Goal: Task Accomplishment & Management: Use online tool/utility

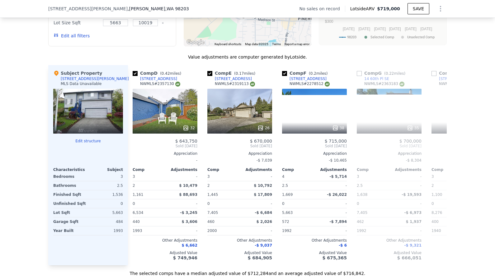
scroll to position [0, 241]
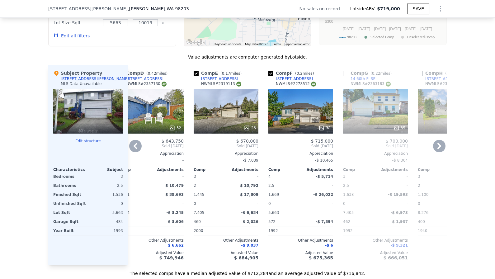
click at [380, 104] on div "35" at bounding box center [375, 111] width 65 height 45
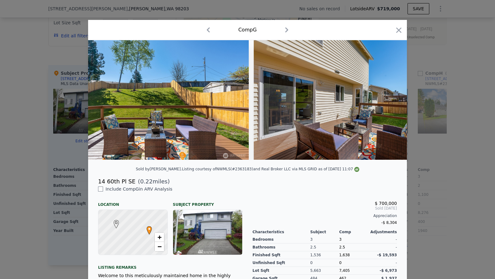
scroll to position [0, 4262]
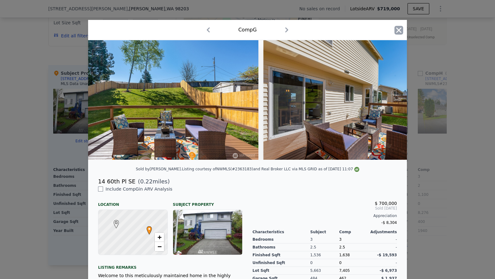
click at [401, 30] on icon "button" at bounding box center [399, 30] width 9 height 9
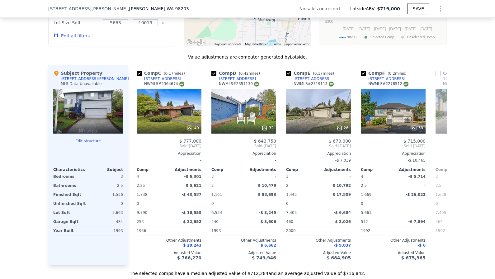
scroll to position [0, 147]
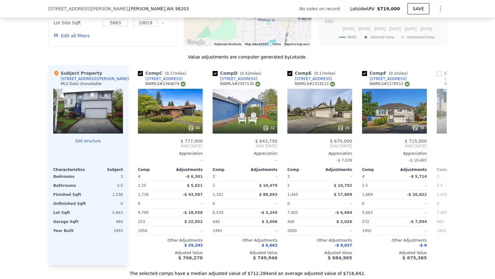
click at [335, 89] on div "26" at bounding box center [320, 111] width 65 height 45
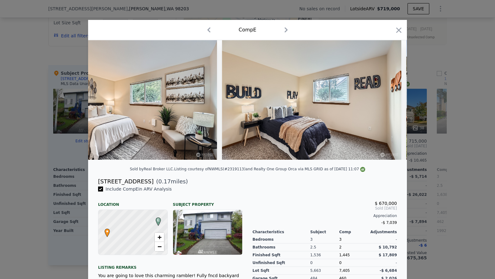
scroll to position [0, 2534]
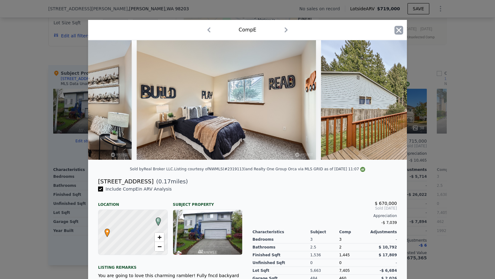
click at [397, 30] on icon "button" at bounding box center [399, 30] width 9 height 9
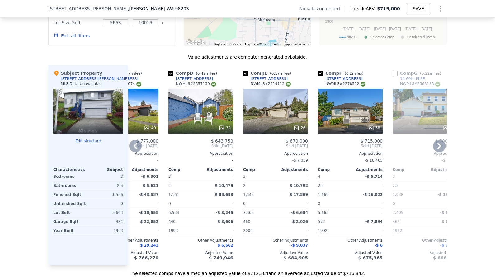
scroll to position [0, 187]
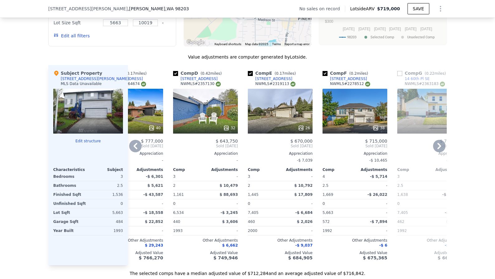
click at [366, 112] on div "38" at bounding box center [355, 111] width 65 height 45
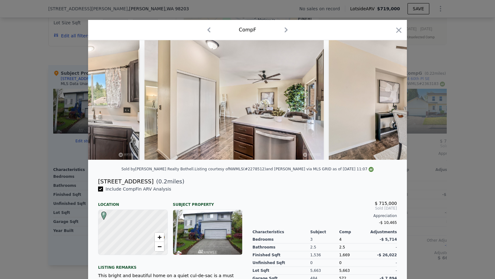
click at [366, 112] on img at bounding box center [418, 100] width 179 height 120
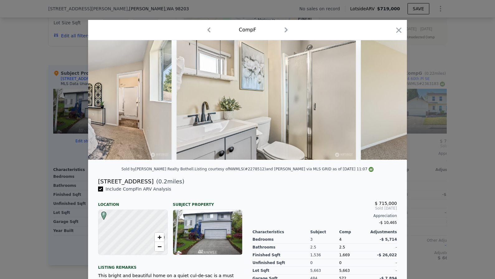
scroll to position [0, 3103]
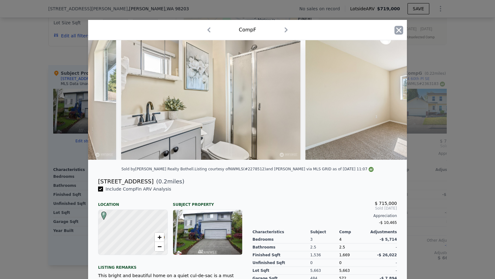
click at [398, 29] on icon "button" at bounding box center [399, 29] width 5 height 5
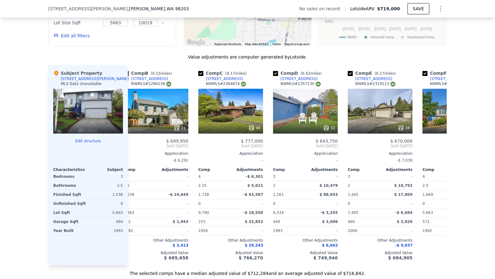
scroll to position [0, 58]
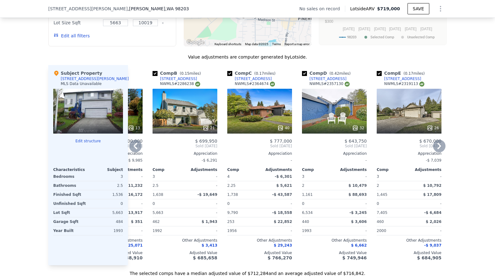
click at [259, 122] on div at bounding box center [259, 127] width 65 height 11
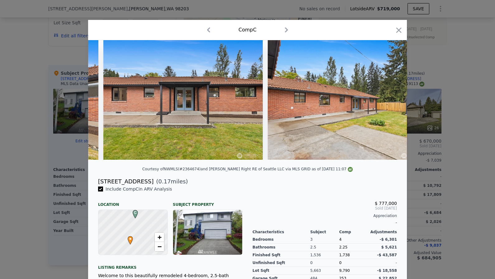
click at [273, 97] on img at bounding box center [347, 100] width 159 height 120
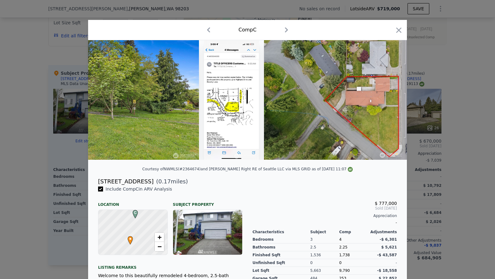
scroll to position [0, 6134]
click at [401, 32] on icon "button" at bounding box center [399, 29] width 5 height 5
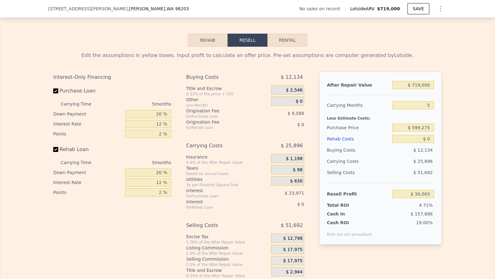
scroll to position [917, 0]
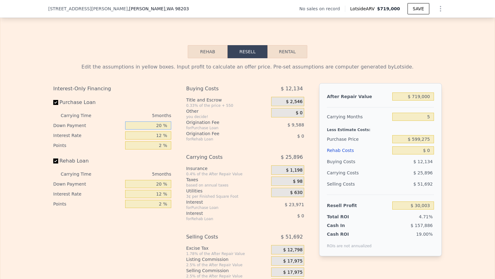
click at [145, 121] on input "20 %" at bounding box center [148, 125] width 46 height 8
type input "1 %"
type input "$ 22,030"
type input "10 %"
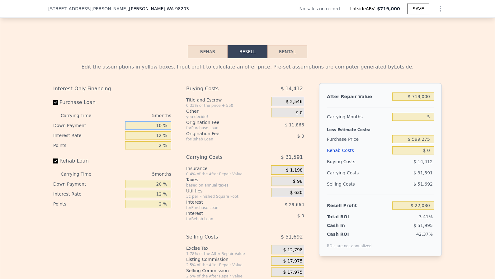
type input "$ 25,809"
type input "10 %"
type input "11 %"
type input "$ 28,054"
type input "11 %"
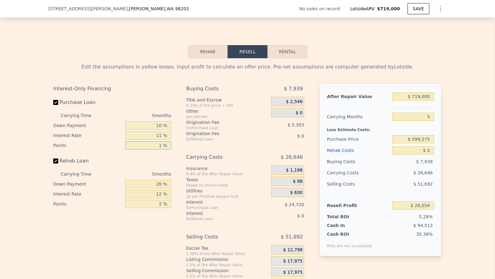
type input "1 %"
type input "$ 33,448"
type input "10 %"
type input "11 %"
type input "1 %"
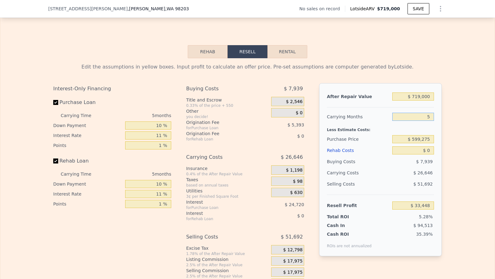
click at [431, 113] on input "5" at bounding box center [413, 117] width 42 height 8
type input "3"
type input "$ 44,106"
type input "3"
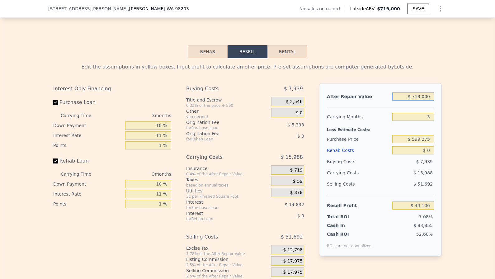
click at [428, 93] on input "$ 719,000" at bounding box center [413, 97] width 42 height 8
type input "$ 7"
type input "-$ 623,026"
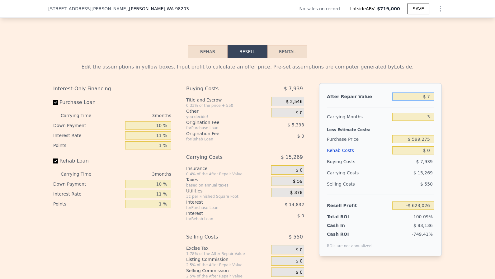
type input "$ 70"
type input "-$ 622,968"
type input "$ 700"
type input "-$ 622,384"
type input "$ 7,000"
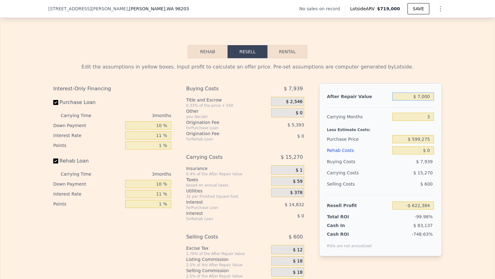
type input "-$ 616,538"
type input "$ 70,000"
type input "-$ 558,082"
type input "$ 700,000"
type input "$ 26,476"
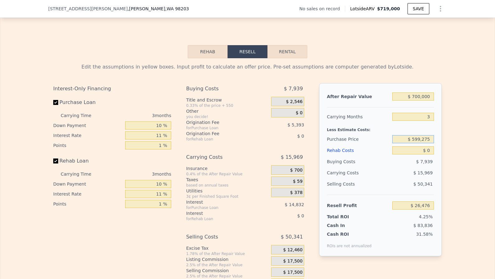
click at [422, 135] on input "$ 599,275" at bounding box center [413, 139] width 42 height 8
type input "$ 525,000"
click at [431, 146] on input "$ 0" at bounding box center [413, 150] width 42 height 8
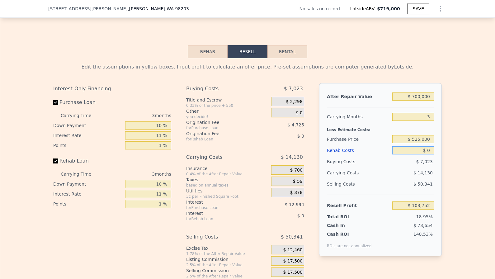
type input "$ 103,506"
click at [431, 146] on input "$ 0" at bounding box center [413, 150] width 42 height 8
type input "$ 8"
type input "$ 103,498"
type input "$ 80"
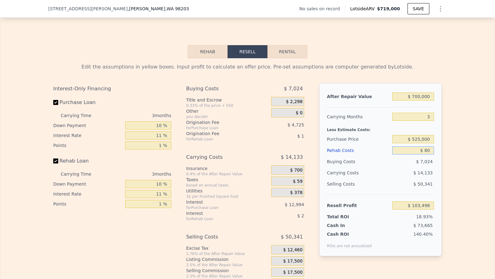
type input "$ 103,422"
type input "$ 8"
type input "$ 103,498"
type input "$ 50"
type input "$ 103,456"
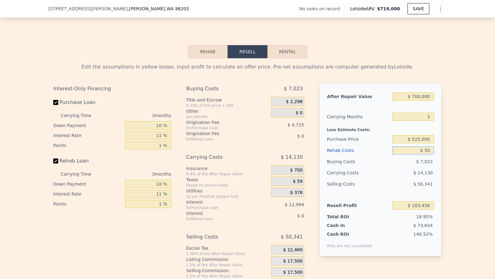
type input "$ 500"
type input "$ 102,989"
type input "$ 5,000"
type input "$ 98,338"
type input "$ 50,000"
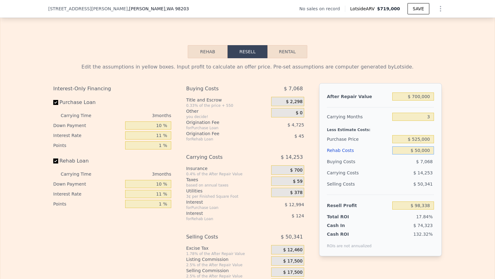
type input "$ 51,817"
type input "$ 5,000"
type input "$ 98,338"
type input "$ 500"
type input "$ 102,989"
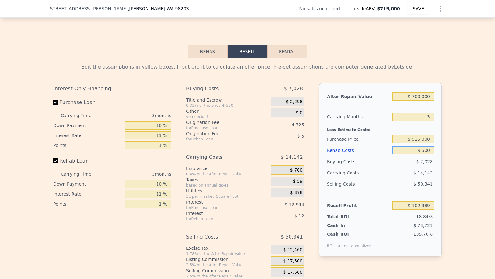
type input "$ 50"
type input "$ 103,456"
type input "$ 5"
type input "$ 103,501"
type input "$ 6"
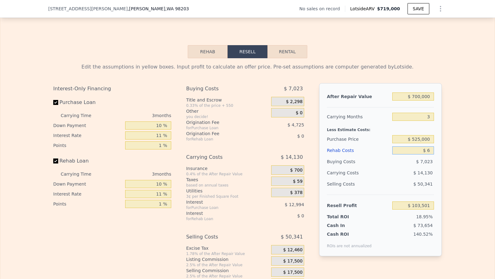
type input "$ 103,500"
type input "$ 60"
type input "$ 103,445"
type input "$ 600"
type input "$ 102,886"
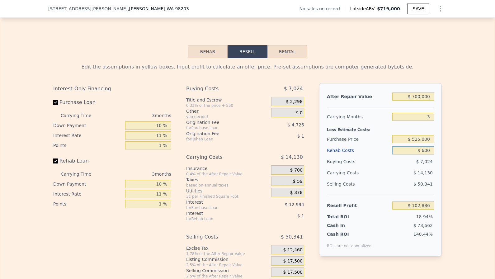
type input "$ 6,000"
type input "$ 97,302"
type input "$ 60,000"
type input "$ 41,481"
click at [297, 259] on span "$ 17,500" at bounding box center [292, 262] width 19 height 6
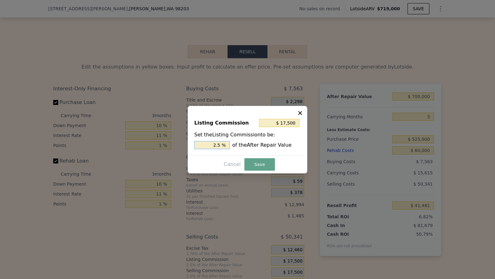
drag, startPoint x: 211, startPoint y: 145, endPoint x: 308, endPoint y: 145, distance: 96.9
click at [307, 145] on div "Listing Commission $ 17,500 Set the Listing Commission to be: 2.5 % of the Afte…" at bounding box center [248, 140] width 120 height 68
type input "$ 0"
type input "0 %"
click at [255, 163] on button "Save" at bounding box center [260, 164] width 31 height 12
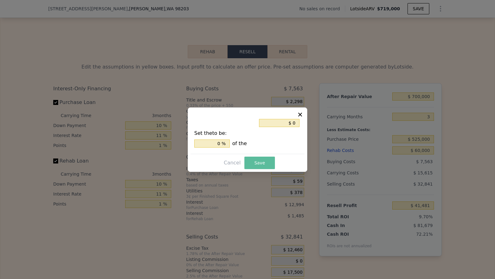
type input "$ 58,981"
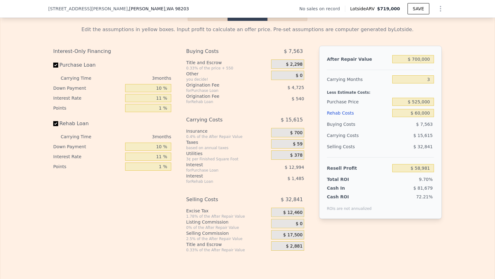
scroll to position [957, 0]
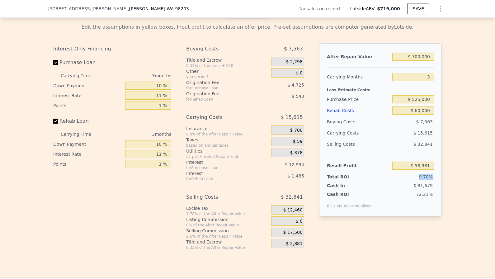
drag, startPoint x: 418, startPoint y: 172, endPoint x: 436, endPoint y: 172, distance: 18.1
click at [436, 172] on div "After Repair Value $ 700,000 Carrying Months 3 Less Estimate Costs: Purchase Pr…" at bounding box center [380, 129] width 123 height 173
click at [430, 174] on span "9.70%" at bounding box center [426, 176] width 14 height 5
click at [426, 174] on span "9.70%" at bounding box center [426, 176] width 14 height 5
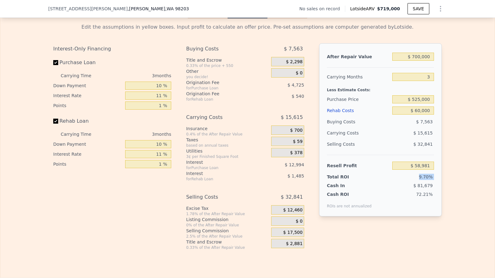
click at [426, 174] on span "9.70%" at bounding box center [426, 176] width 14 height 5
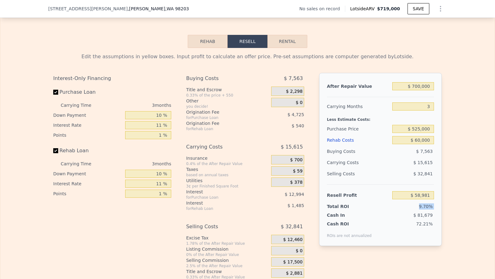
scroll to position [927, 0]
click at [159, 122] on input "11 %" at bounding box center [148, 126] width 46 height 8
type input "1 %"
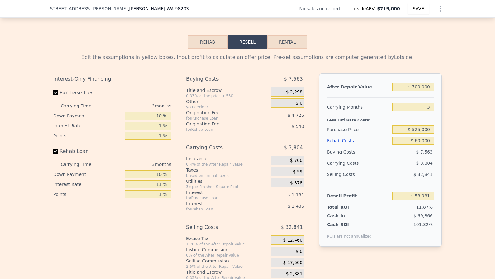
type input "$ 70,792"
type input "10 %"
type input "$ 60,160"
type input "10 %"
click at [163, 181] on input "11 %" at bounding box center [148, 184] width 46 height 8
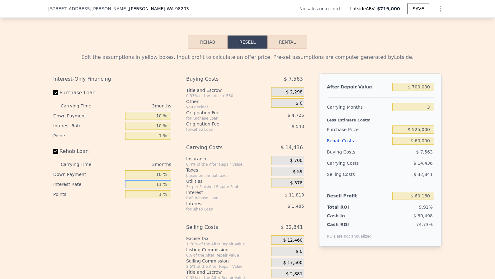
click at [163, 181] on input "11 %" at bounding box center [148, 184] width 46 height 8
type input "1 %"
type input "$ 61,510"
type input "10 %"
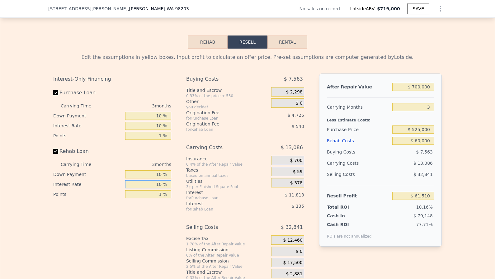
type input "$ 60,295"
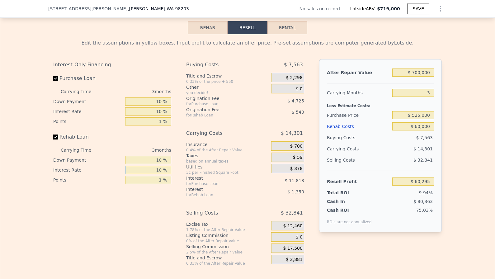
scroll to position [942, 0]
type input "10 %"
click at [427, 68] on input "$ 700,000" at bounding box center [413, 72] width 42 height 8
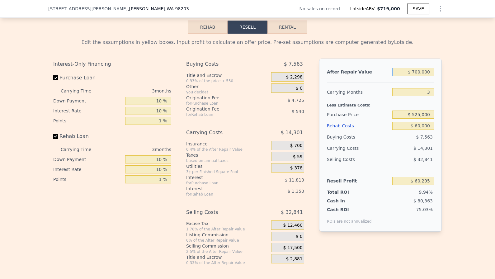
type input "$ 7"
type input "-$ 606,707"
type input "$ 70"
type input "-$ 606,647"
type input "$ 705"
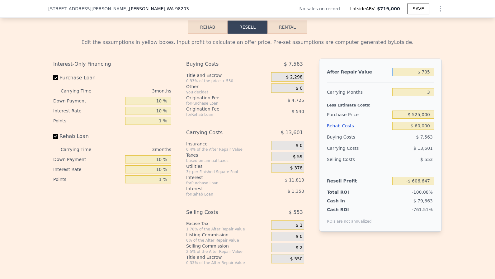
type input "-$ 606,043"
type input "$ 7,050"
type input "-$ 599,995"
type input "$ 70,500"
type input "-$ 539,538"
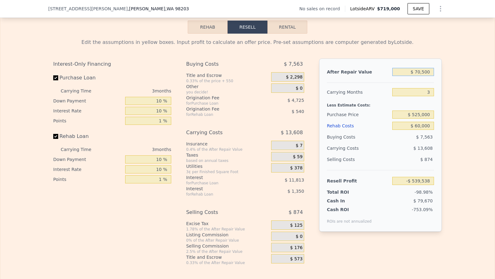
type input "$ 705,000"
type input "$ 65,059"
drag, startPoint x: 418, startPoint y: 187, endPoint x: 439, endPoint y: 187, distance: 20.2
click at [439, 187] on div "After Repair Value $ 705,000 Carrying Months 3 Less Estimate Costs: Purchase Pr…" at bounding box center [380, 145] width 123 height 173
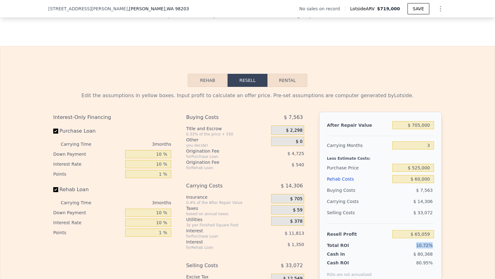
scroll to position [888, 0]
click at [421, 121] on input "$ 705,000" at bounding box center [413, 125] width 42 height 8
type input "$ 7"
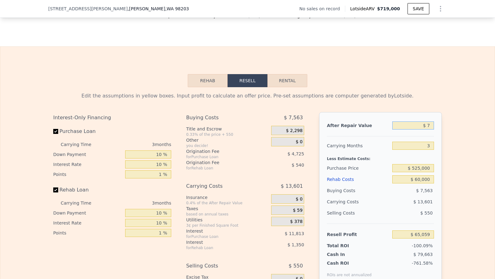
type input "-$ 606,707"
type input "$ 72"
type input "-$ 606,645"
type input "$ 720"
type input "-$ 606,028"
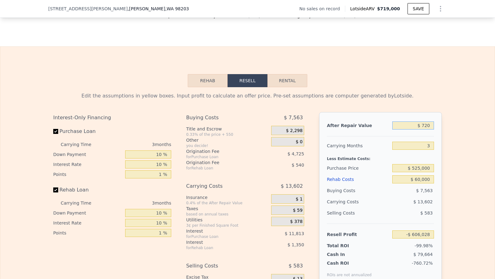
type input "$ 7,200"
type input "-$ 599,853"
type input "$ 72,000"
type input "-$ 538,108"
type input "$ 720,000"
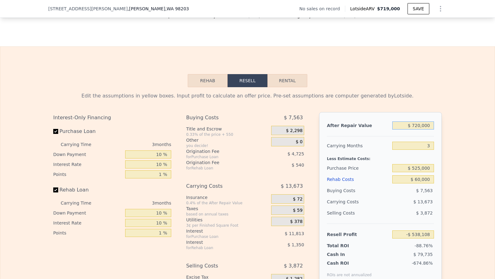
type input "$ 79,352"
click at [411, 213] on div "Selling Costs $ 33,764" at bounding box center [380, 215] width 107 height 16
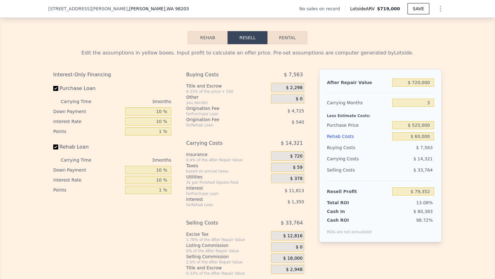
scroll to position [938, 0]
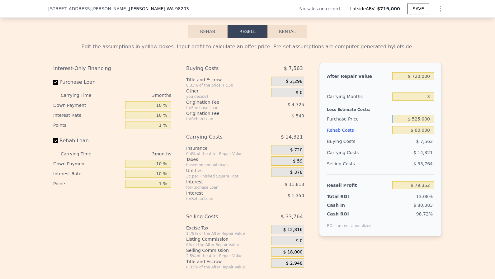
click at [419, 115] on input "$ 525,000" at bounding box center [413, 119] width 42 height 8
type input "$ 565,000"
click at [391, 184] on div "Resell Profit $ 37,826" at bounding box center [380, 182] width 107 height 17
type input "$ 37,959"
click at [419, 72] on input "$ 720,000" at bounding box center [413, 76] width 42 height 8
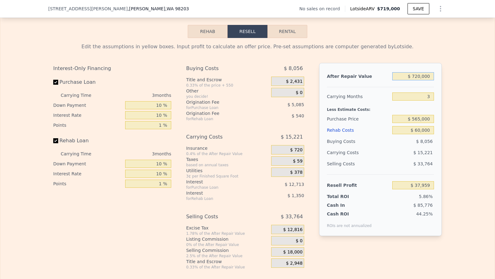
type input "$ 70,000"
type input "-$ 581,406"
type input "$ 700,000"
type input "$ 18,902"
type input "$ 700,000"
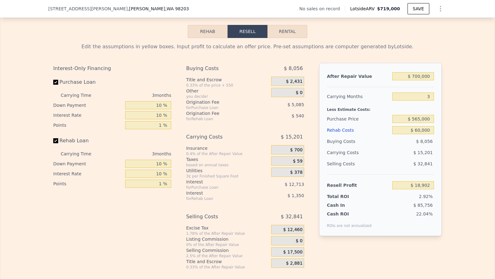
click at [459, 140] on div "Edit the assumptions in yellow boxes. Input profit to calculate an offer price.…" at bounding box center [247, 154] width 495 height 232
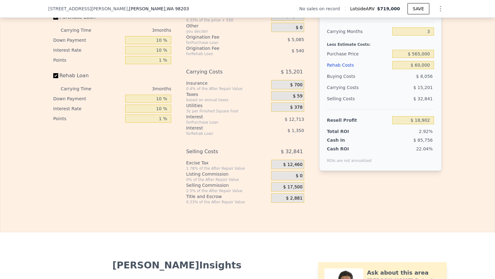
scroll to position [1001, 0]
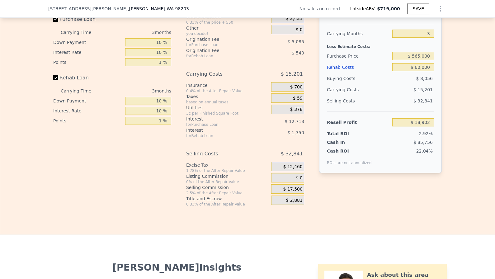
click at [297, 164] on span "$ 12,460" at bounding box center [292, 167] width 19 height 6
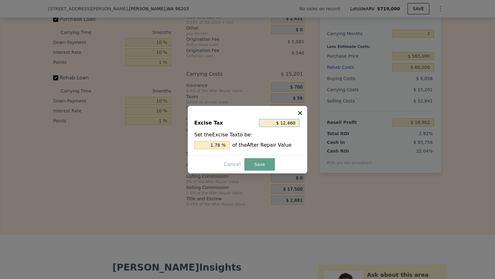
click at [289, 124] on input "$ 12,460" at bounding box center [279, 123] width 40 height 8
type input "$ 0"
type input "0 %"
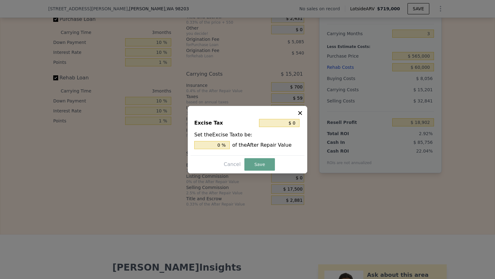
click at [299, 114] on icon at bounding box center [300, 113] width 4 height 4
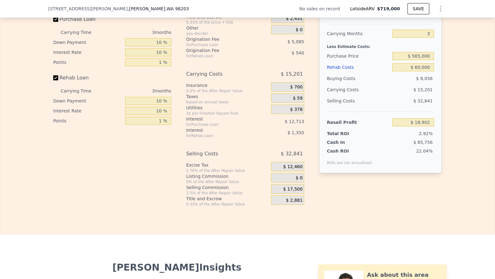
click at [298, 164] on span "$ 12,460" at bounding box center [292, 167] width 19 height 6
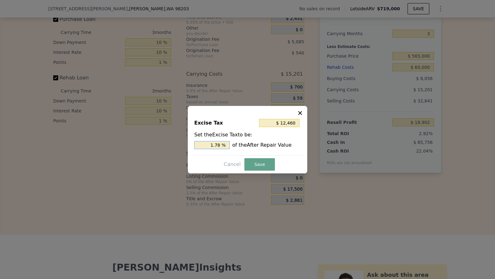
drag, startPoint x: 207, startPoint y: 146, endPoint x: 350, endPoint y: 145, distance: 143.6
click at [338, 145] on div "​ Excise Tax $ 12,460 Set the Excise Tax to be: 1.78 % of the After Repair Valu…" at bounding box center [247, 139] width 495 height 279
type input "$ 0"
type input "0 %"
click at [254, 164] on button "Save" at bounding box center [260, 164] width 31 height 12
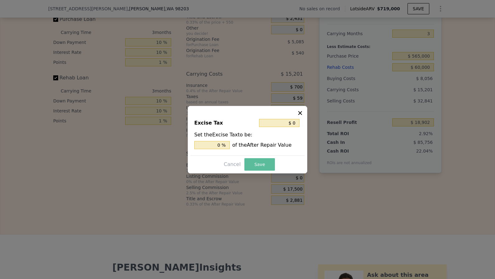
type input "$ 31,362"
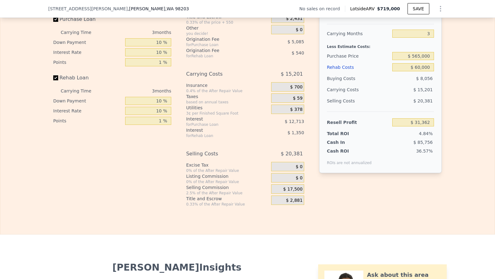
click at [301, 187] on span "$ 17,500" at bounding box center [292, 190] width 19 height 6
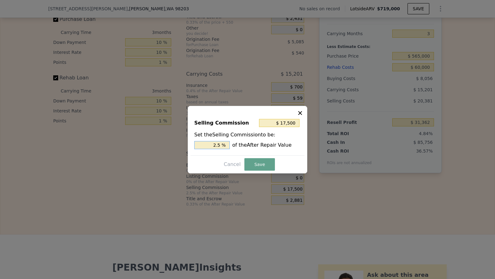
drag, startPoint x: 208, startPoint y: 143, endPoint x: 283, endPoint y: 143, distance: 74.8
click at [274, 143] on div "2.5 % of the After Repair Value" at bounding box center [247, 145] width 107 height 8
type input "$ 0"
type input "0 %"
click at [265, 168] on button "Save" at bounding box center [260, 164] width 31 height 12
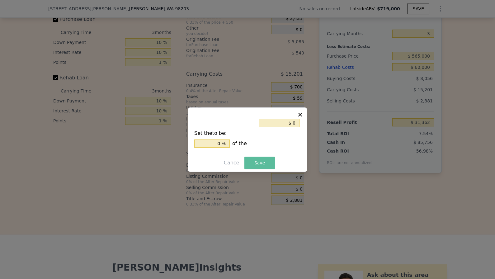
type input "$ 48,862"
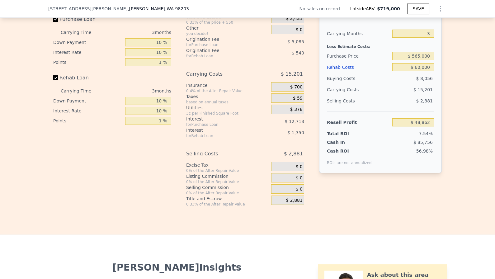
click at [297, 197] on div "$ 2,881" at bounding box center [287, 200] width 33 height 9
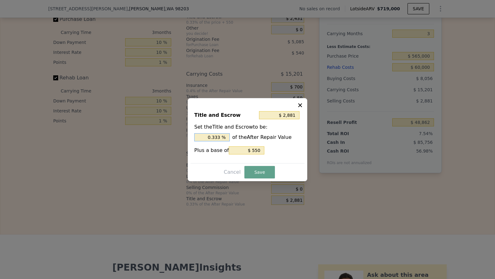
drag, startPoint x: 207, startPoint y: 137, endPoint x: 282, endPoint y: 137, distance: 75.1
click at [278, 137] on div "0.333 % of the After Repair Value" at bounding box center [247, 137] width 107 height 8
type input "$ 550"
type input "0 %"
click at [255, 176] on button "Save" at bounding box center [260, 172] width 31 height 12
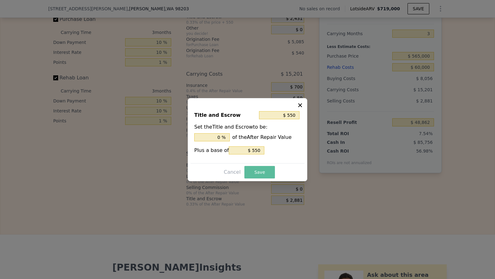
type input "$ 51,193"
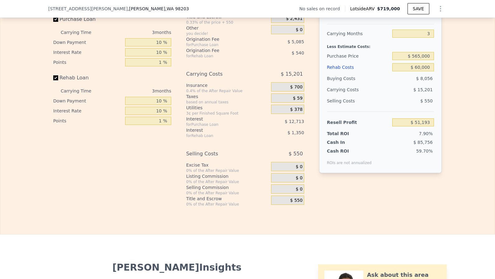
click at [301, 198] on span "$ 550" at bounding box center [296, 201] width 12 height 6
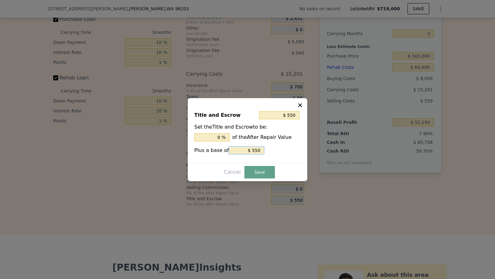
click at [254, 151] on input "$ 550" at bounding box center [247, 150] width 36 height 8
type input "$ 0"
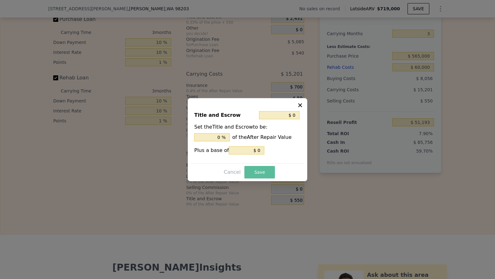
click at [253, 175] on button "Save" at bounding box center [260, 172] width 31 height 12
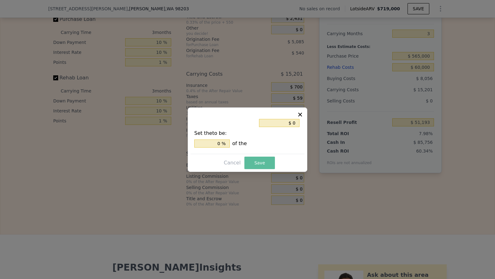
type input "$ 51,743"
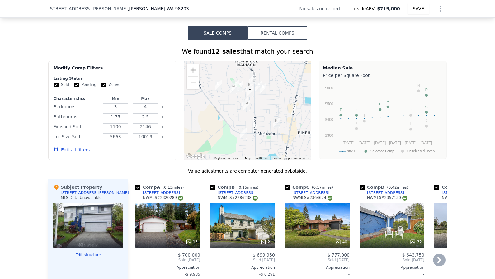
scroll to position [493, 0]
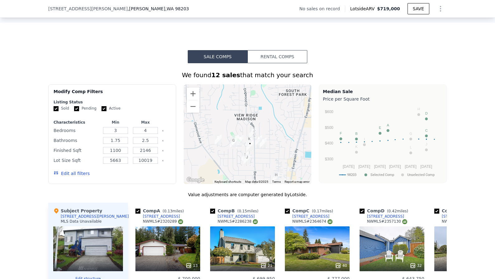
drag, startPoint x: 257, startPoint y: 113, endPoint x: 257, endPoint y: 152, distance: 39.6
click at [257, 153] on div at bounding box center [248, 134] width 128 height 100
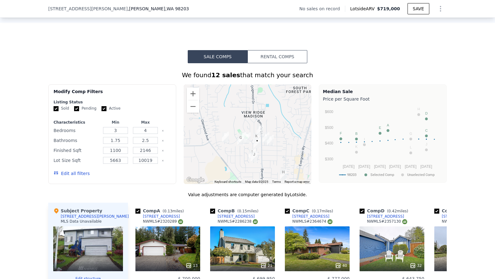
drag, startPoint x: 260, startPoint y: 144, endPoint x: 269, endPoint y: 131, distance: 15.9
click at [269, 135] on img "413 60th St SE" at bounding box center [270, 140] width 7 height 11
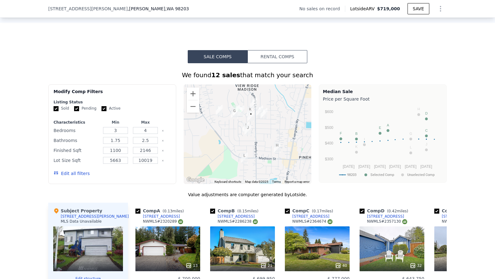
drag, startPoint x: 277, startPoint y: 137, endPoint x: 270, endPoint y: 109, distance: 28.5
click at [270, 109] on div at bounding box center [248, 134] width 128 height 100
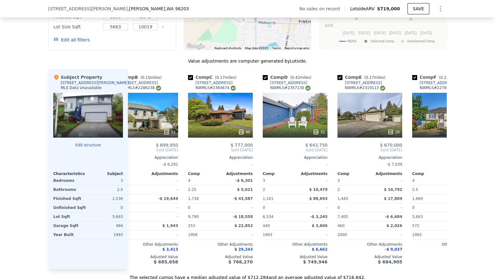
scroll to position [0, 28]
